Goal: Task Accomplishment & Management: Manage account settings

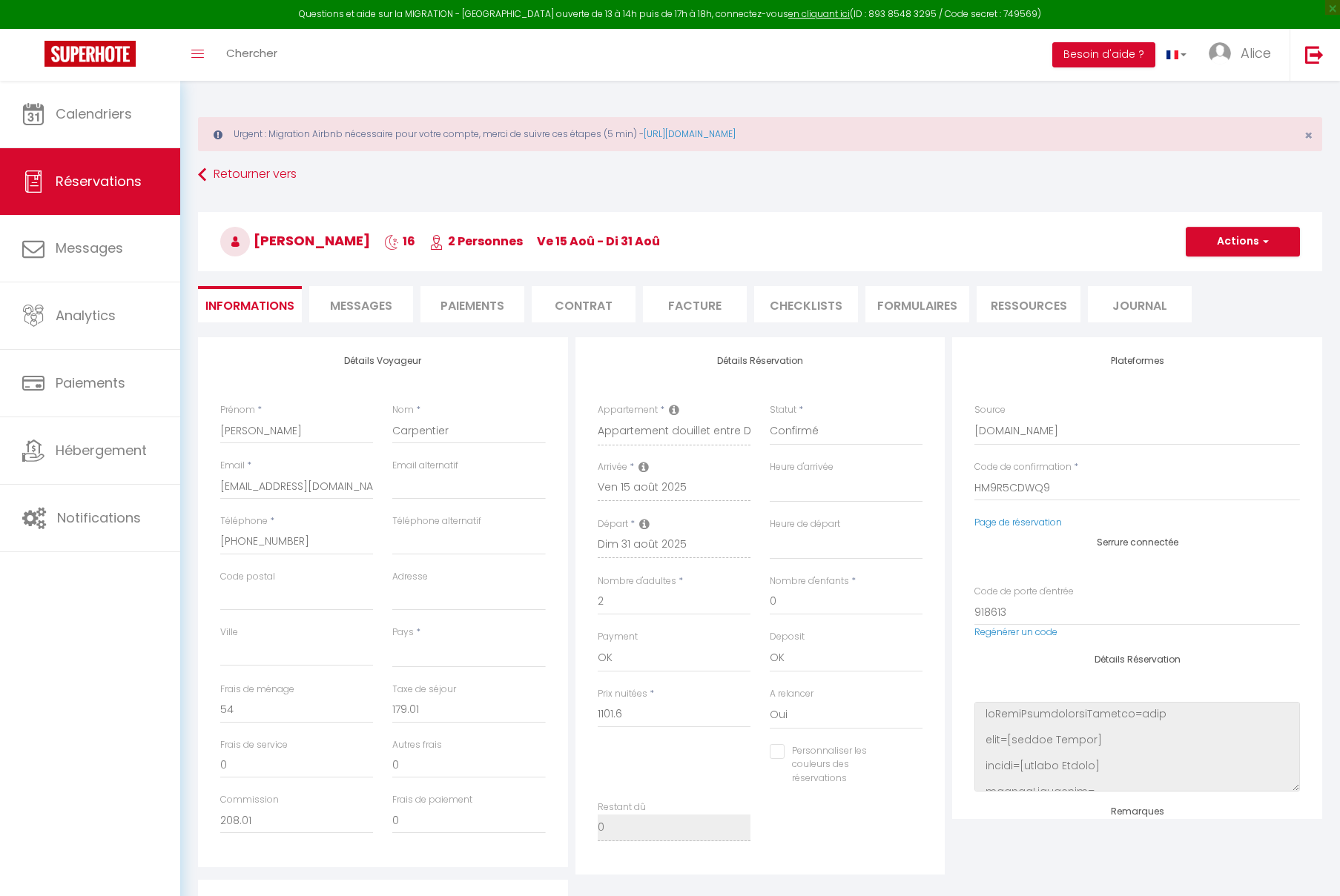
select select
select select "1"
select index
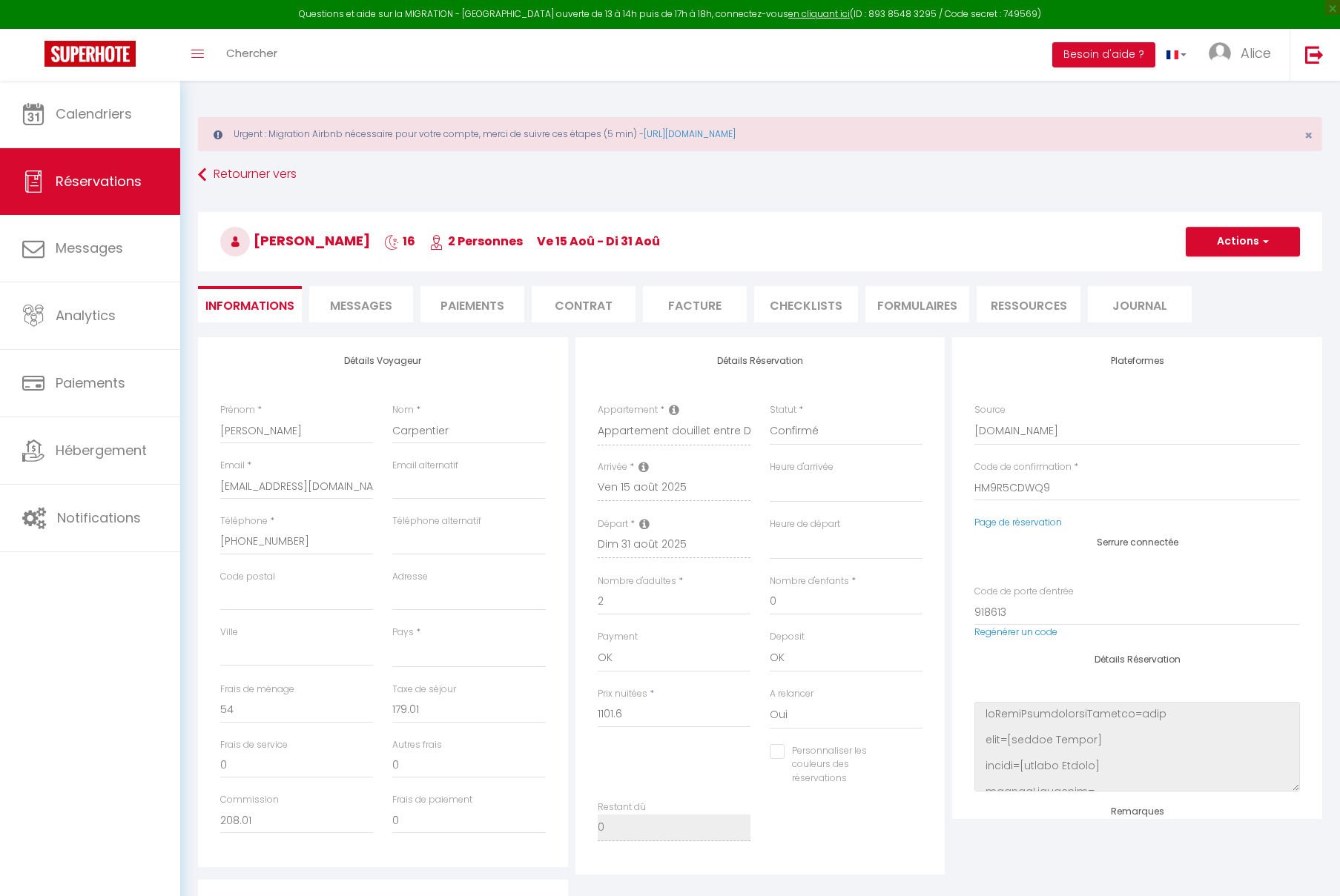
select select
checkbox input "false"
select index
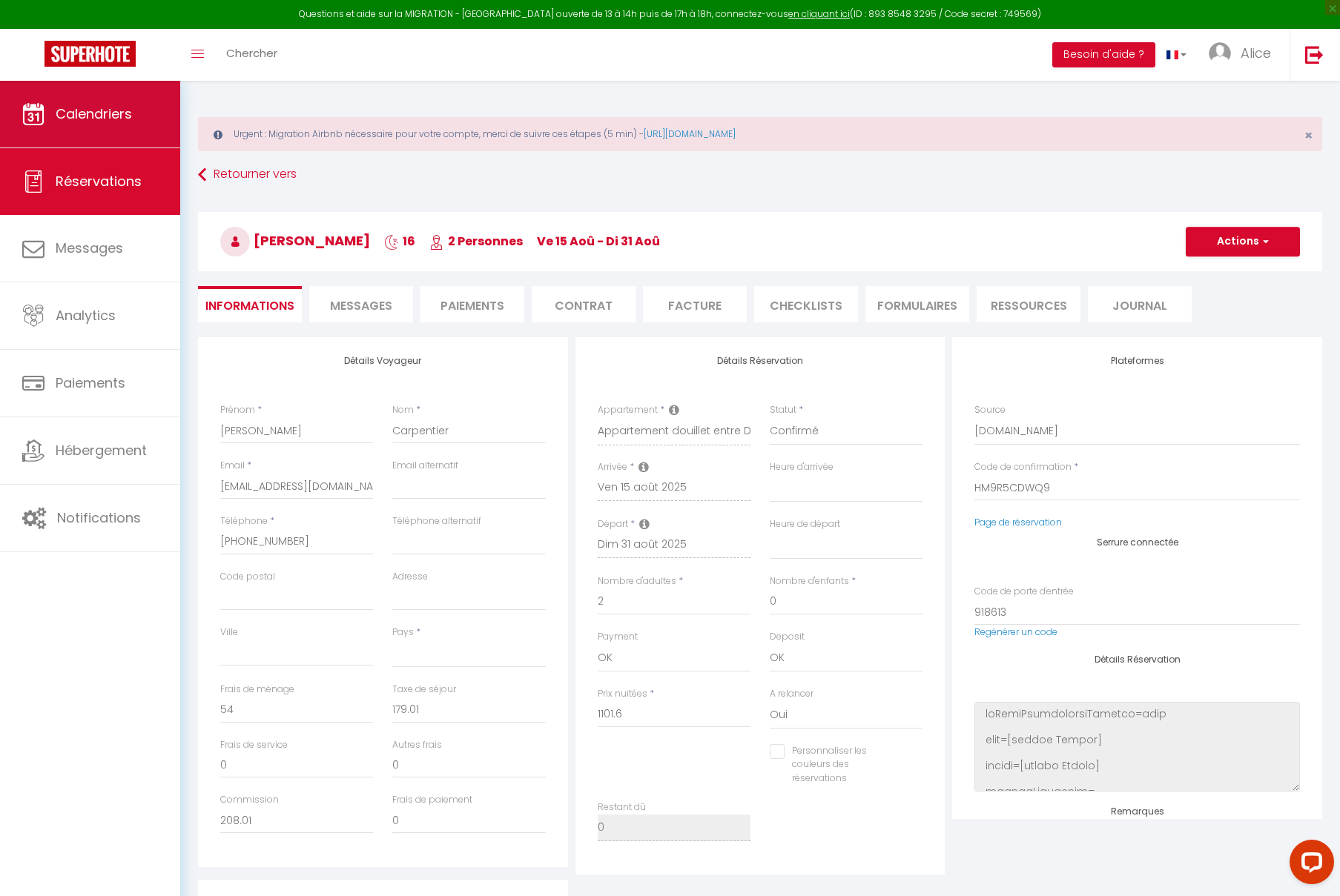
select select
checkbox input "false"
select index
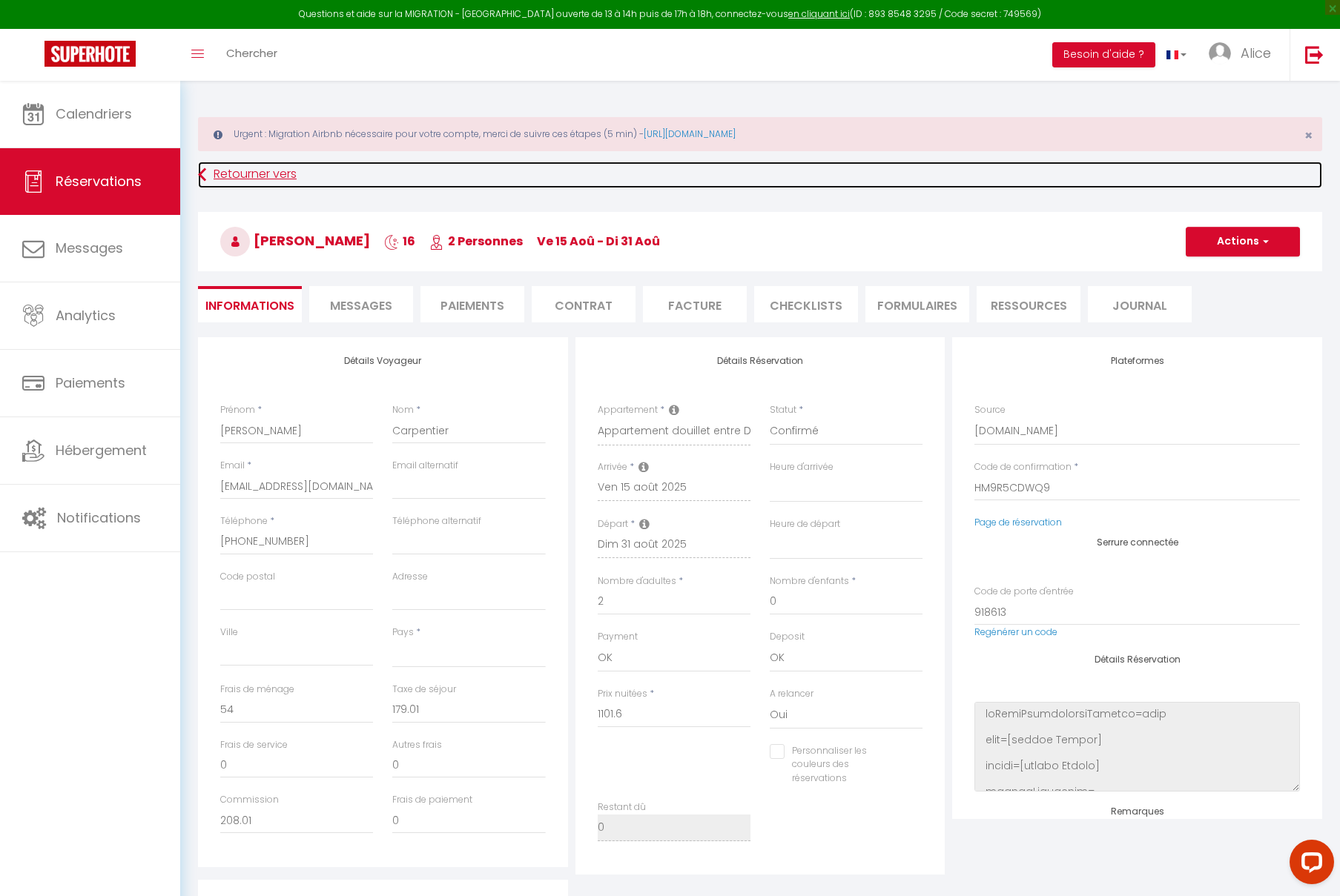
click at [270, 178] on link "Retourner vers" at bounding box center [761, 175] width 1125 height 27
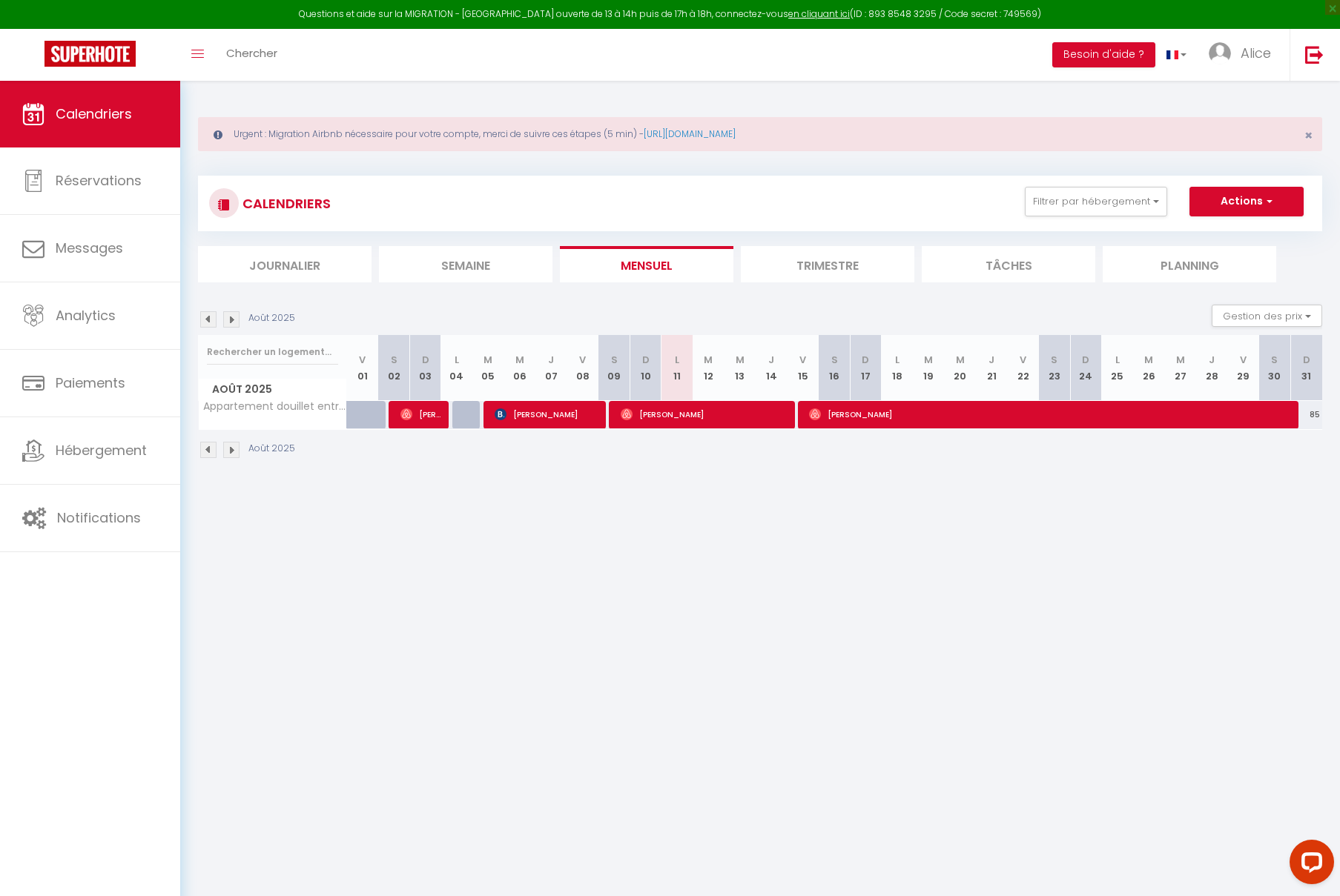
click at [233, 452] on img at bounding box center [231, 450] width 16 height 16
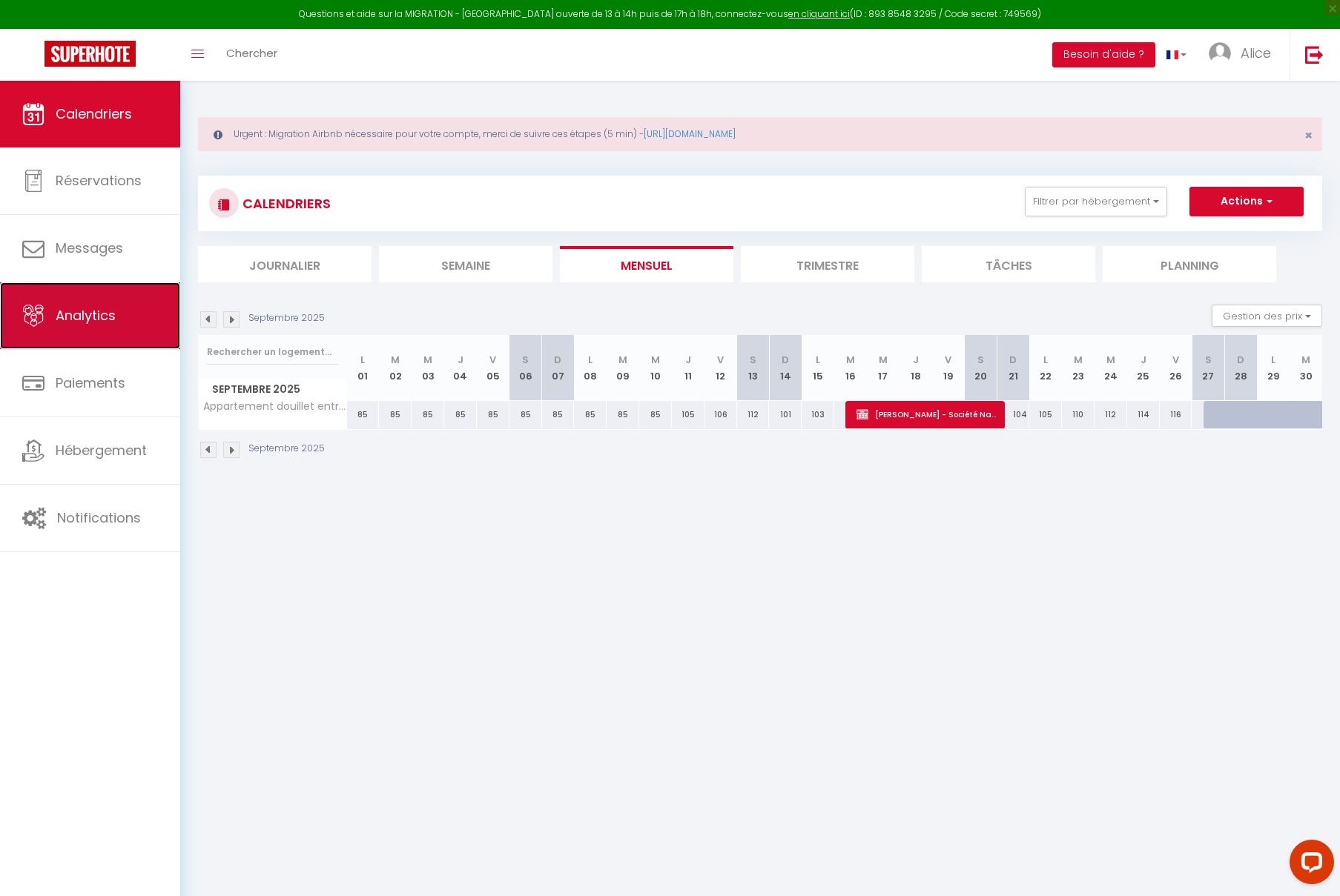
click at [63, 318] on span "Analytics" at bounding box center [85, 315] width 60 height 19
select select "2025"
select select "8"
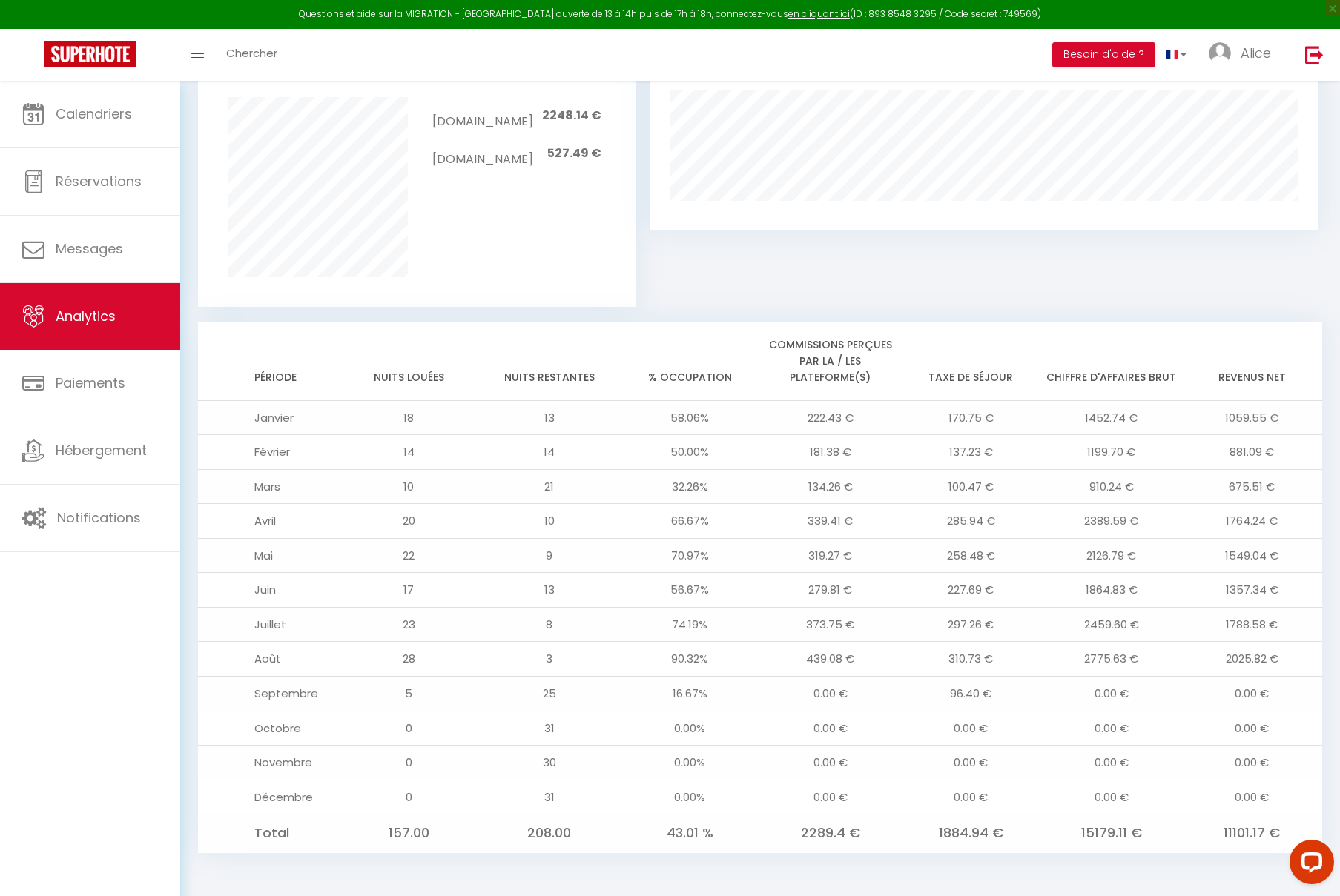
scroll to position [1049, 0]
